Goal: Information Seeking & Learning: Learn about a topic

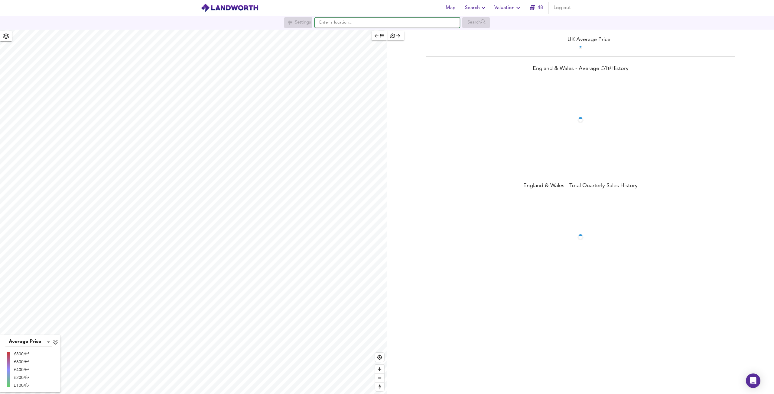
click at [336, 20] on input "text" at bounding box center [387, 23] width 145 height 10
paste input "[GEOGRAPHIC_DATA]"
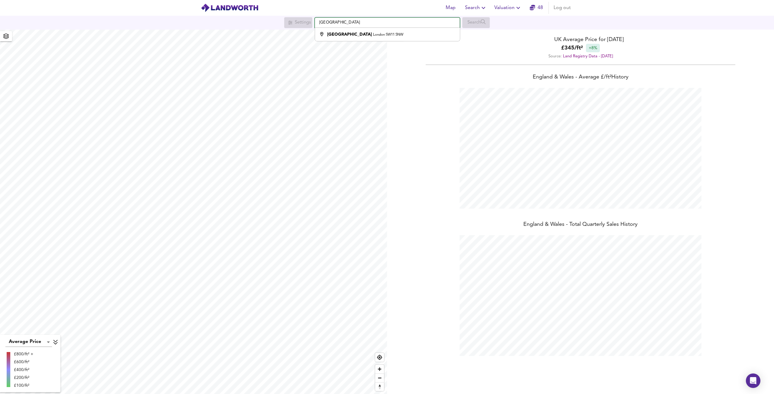
scroll to position [394, 774]
click at [418, 37] on div "[STREET_ADDRESS]" at bounding box center [385, 34] width 139 height 6
type input "[STREET_ADDRESS]"
checkbox input "false"
checkbox input "true"
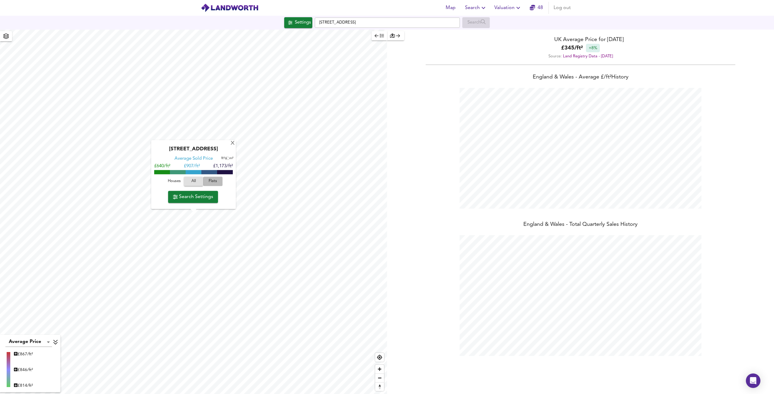
click at [215, 181] on span "Flats" at bounding box center [213, 181] width 16 height 7
click at [203, 137] on div "[GEOGRAPHIC_DATA] Average Sold Price ft² m² £660/ft² £ 925/ft² £1,191/ft² House…" at bounding box center [193, 212] width 387 height 365
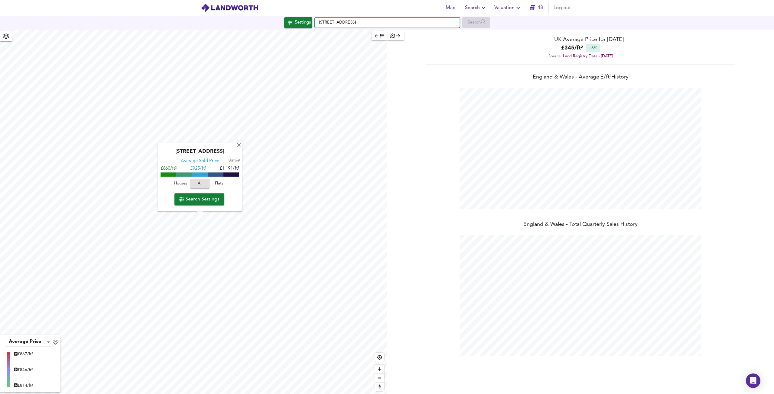
drag, startPoint x: 391, startPoint y: 21, endPoint x: 308, endPoint y: 19, distance: 83.4
click at [308, 19] on div "Settings [STREET_ADDRESS] Search" at bounding box center [387, 22] width 774 height 11
paste input "[STREET_ADDRESS][PERSON_NAME]"
click at [386, 35] on small "[STREET_ADDRESS]" at bounding box center [398, 35] width 32 height 4
type input "[STREET_ADDRESS][PERSON_NAME]"
